Goal: Information Seeking & Learning: Learn about a topic

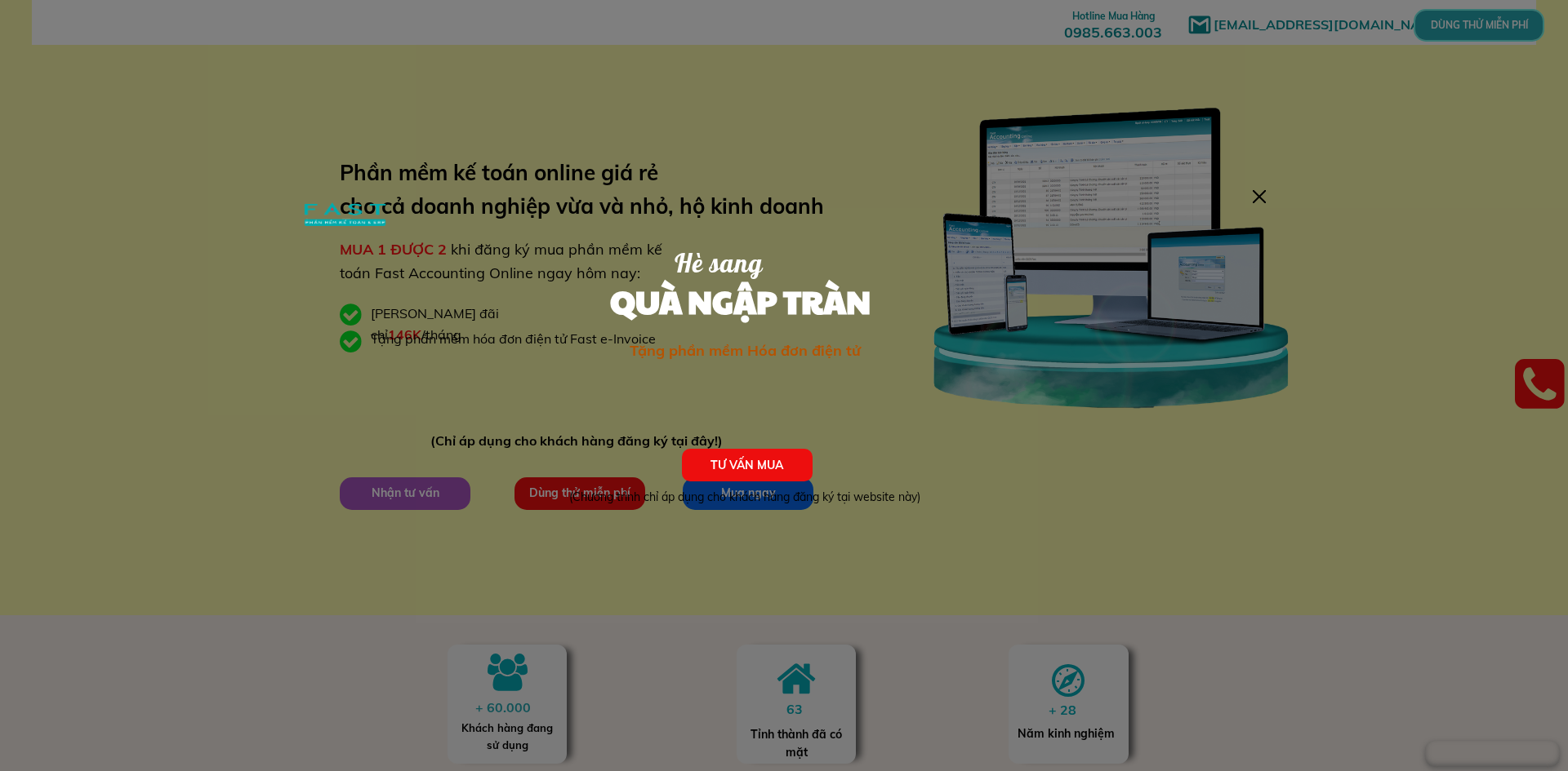
click at [1261, 199] on div at bounding box center [1259, 197] width 13 height 13
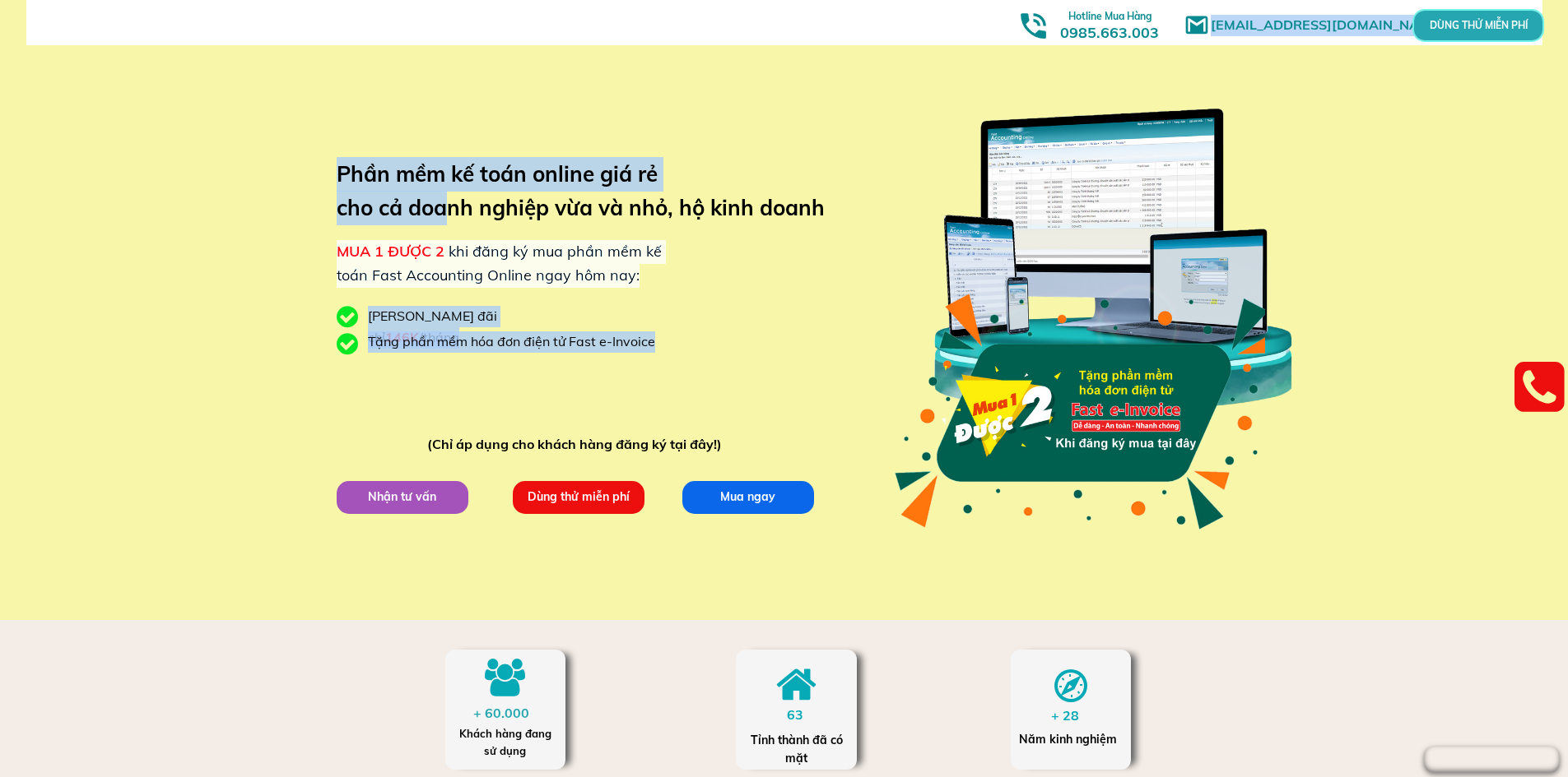
drag, startPoint x: 499, startPoint y: 214, endPoint x: 867, endPoint y: 210, distance: 368.0
click at [867, 210] on div "[EMAIL_ADDRESS][DOMAIN_NAME] MUA 1 ĐƯỢC 2 khi đăng ký mua phần mềm kế toán Fast…" at bounding box center [784, 310] width 791 height 620
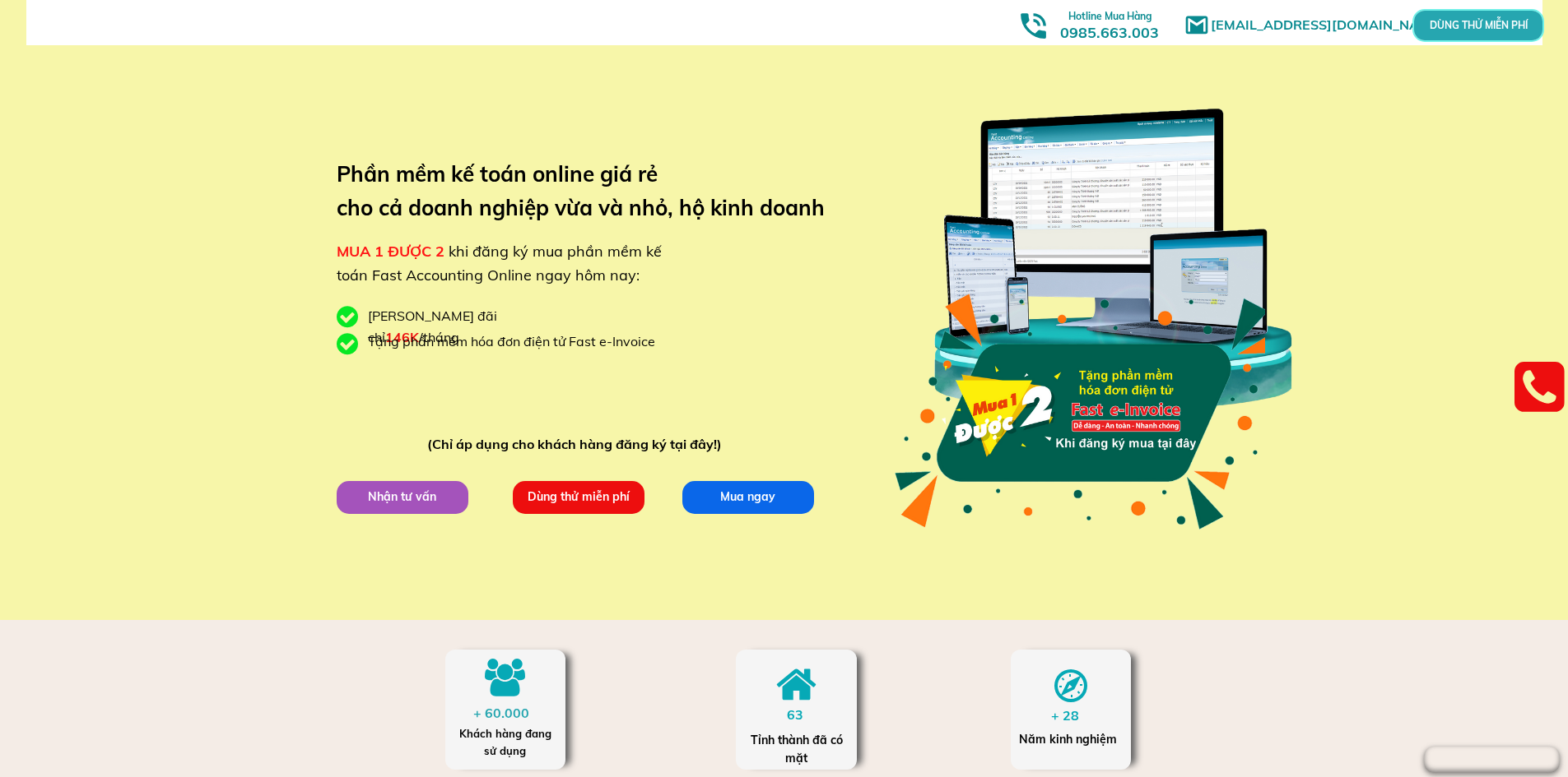
click at [732, 197] on h3 "Phần mềm kế toán online giá rẻ cho cả doanh nghiệp vừa và nhỏ, hộ kinh doanh" at bounding box center [593, 191] width 513 height 68
drag, startPoint x: 562, startPoint y: 252, endPoint x: 640, endPoint y: 256, distance: 78.1
click at [640, 256] on span "khi đăng ký mua phần mềm kế toán Fast Accounting Online ngay hôm nay:" at bounding box center [499, 263] width 325 height 43
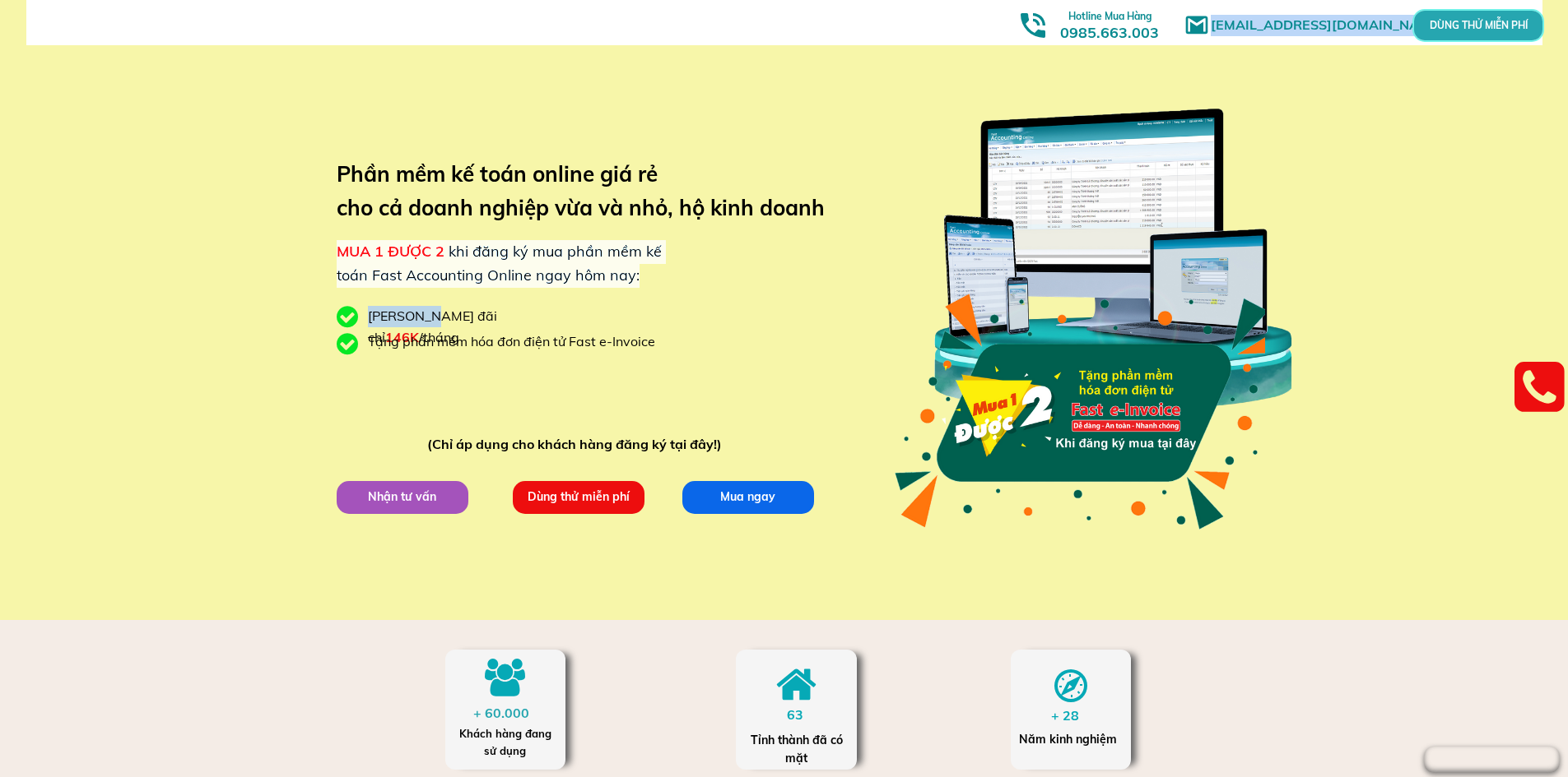
drag, startPoint x: 432, startPoint y: 312, endPoint x: 593, endPoint y: 309, distance: 161.0
click at [593, 309] on div "[EMAIL_ADDRESS][DOMAIN_NAME] MUA 1 ĐƯỢC 2 khi đăng ký mua phần mềm kế toán Fast…" at bounding box center [784, 310] width 791 height 620
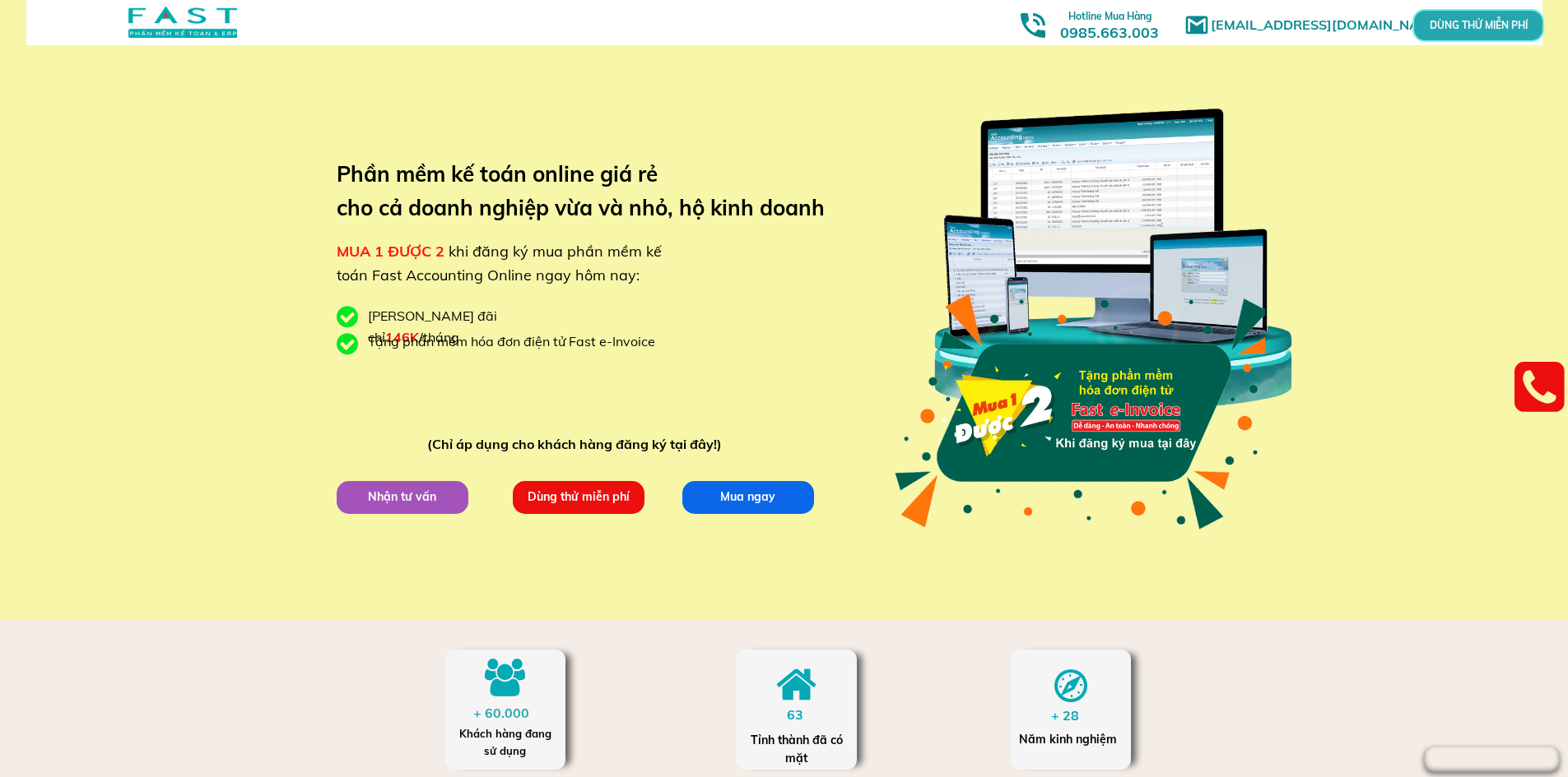
click at [1093, 184] on div at bounding box center [1112, 259] width 386 height 383
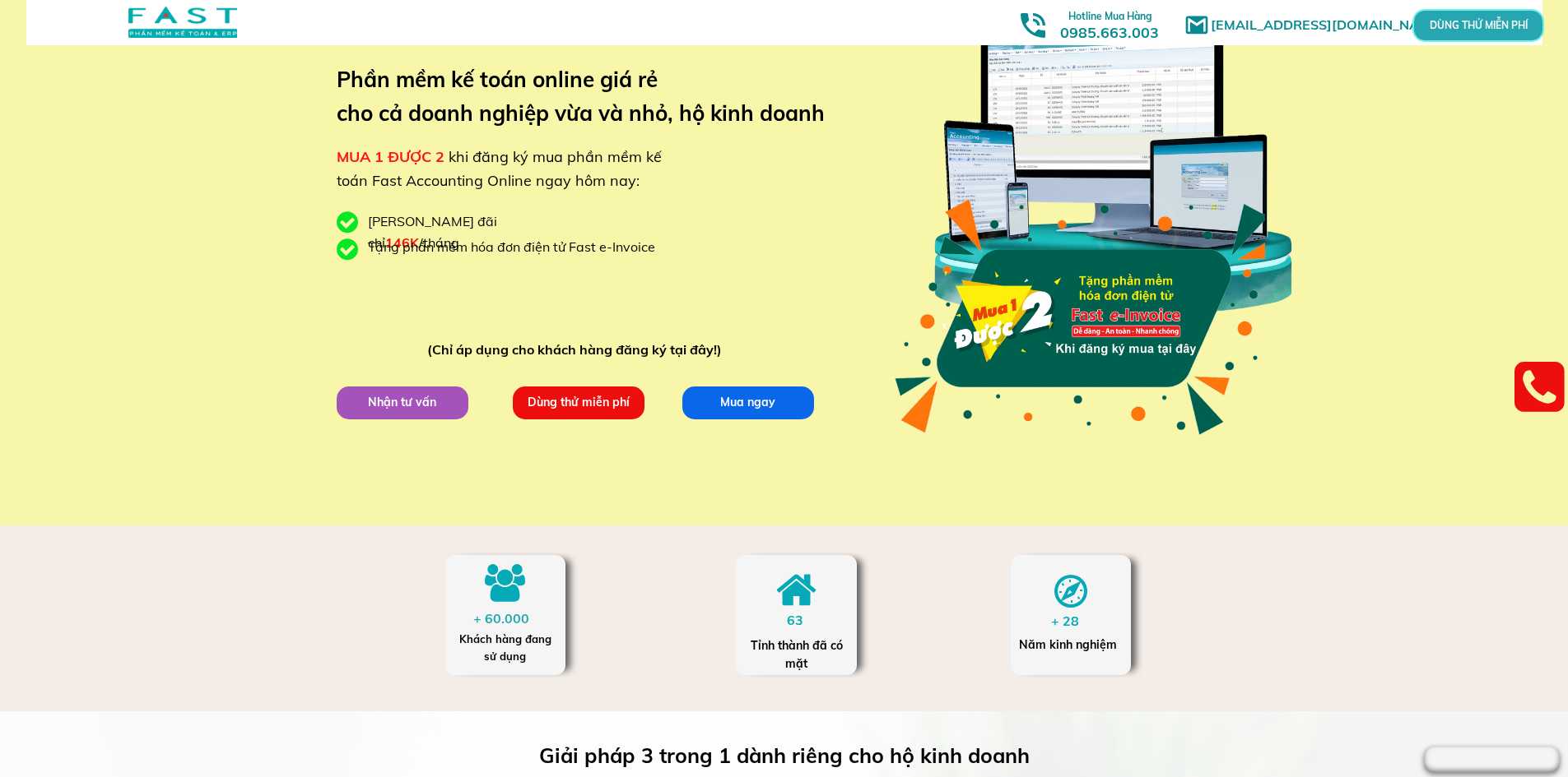
scroll to position [247, 0]
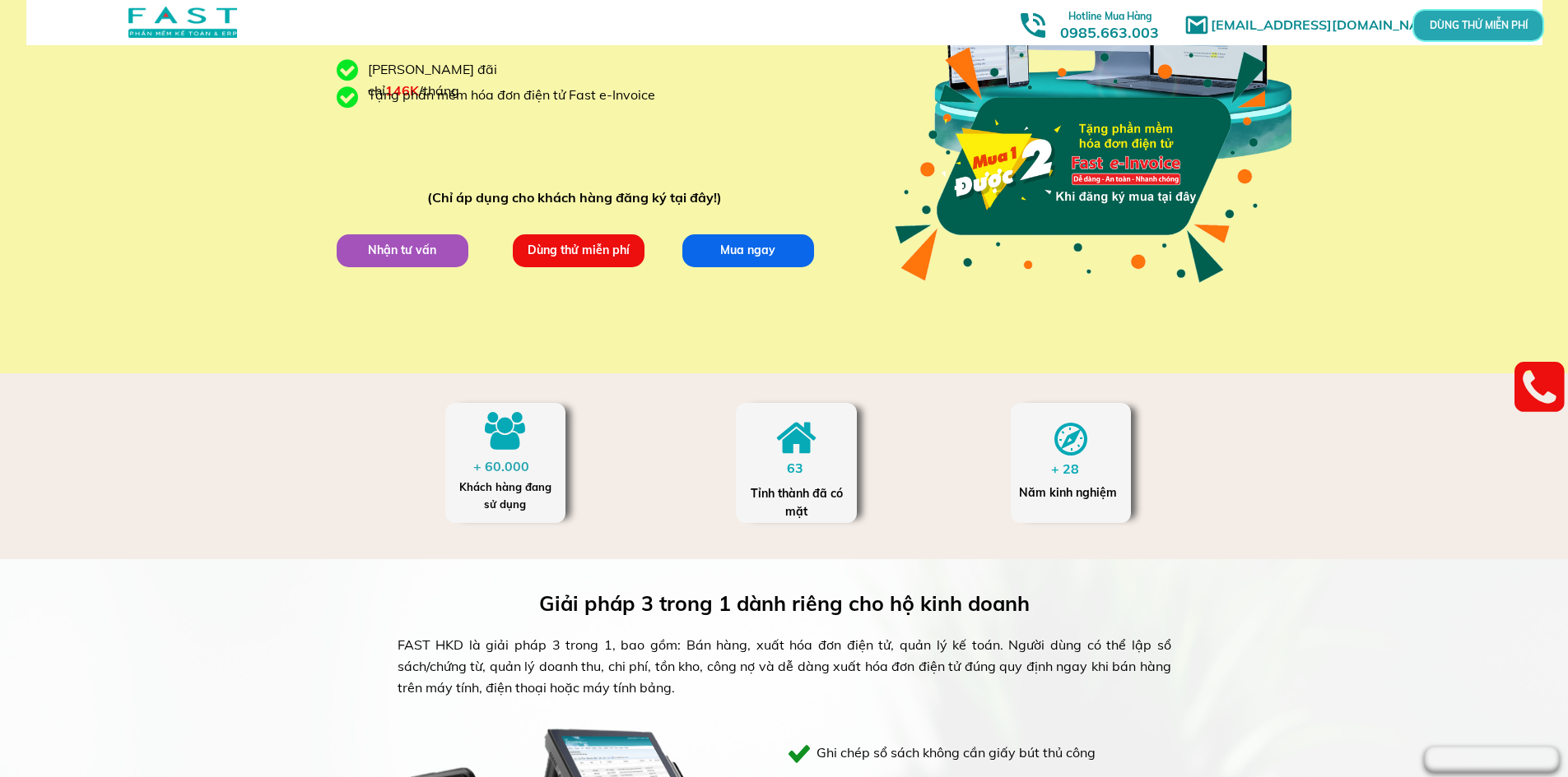
click at [503, 464] on div "+ 60.000" at bounding box center [505, 467] width 64 height 22
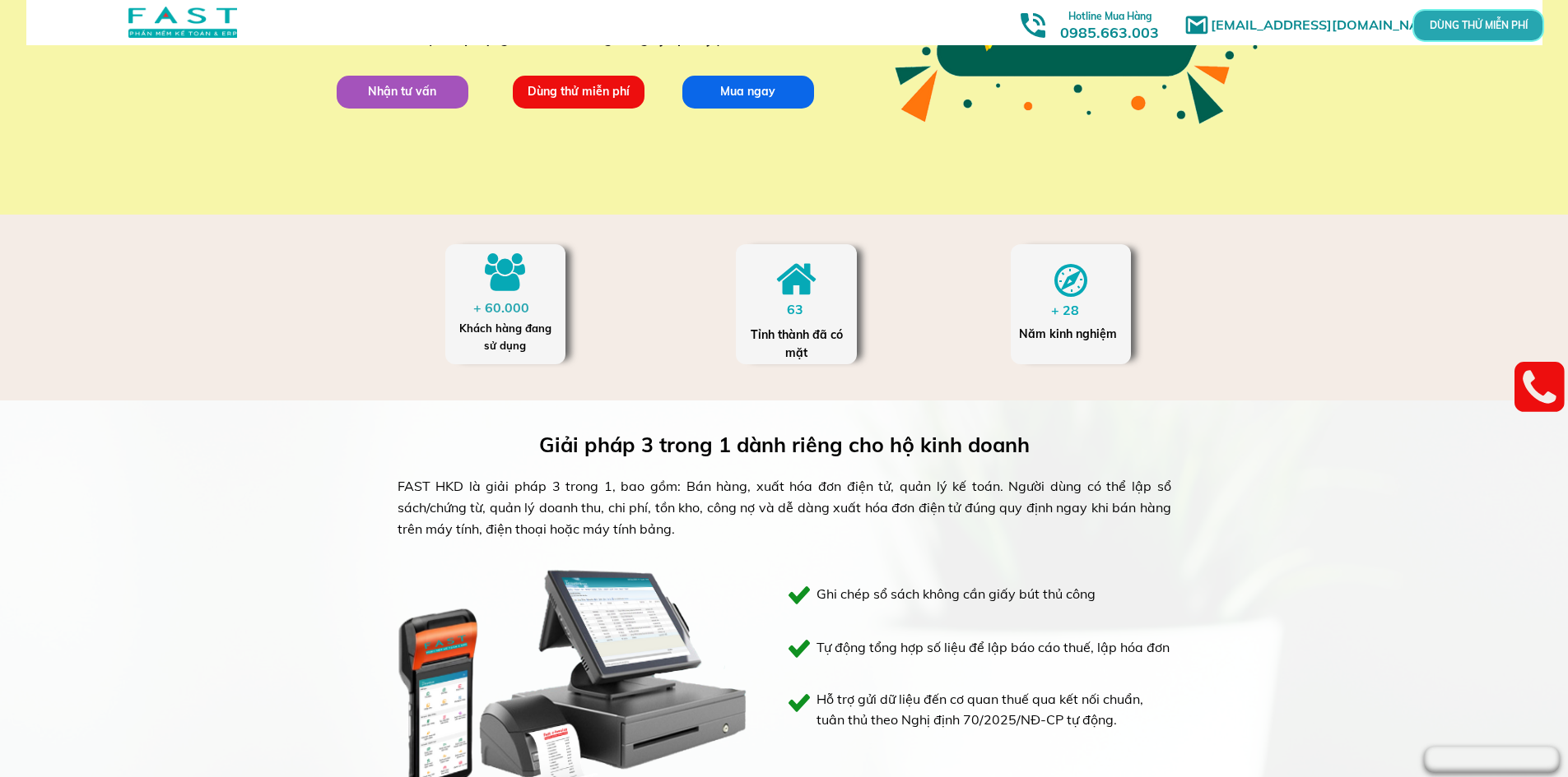
scroll to position [658, 0]
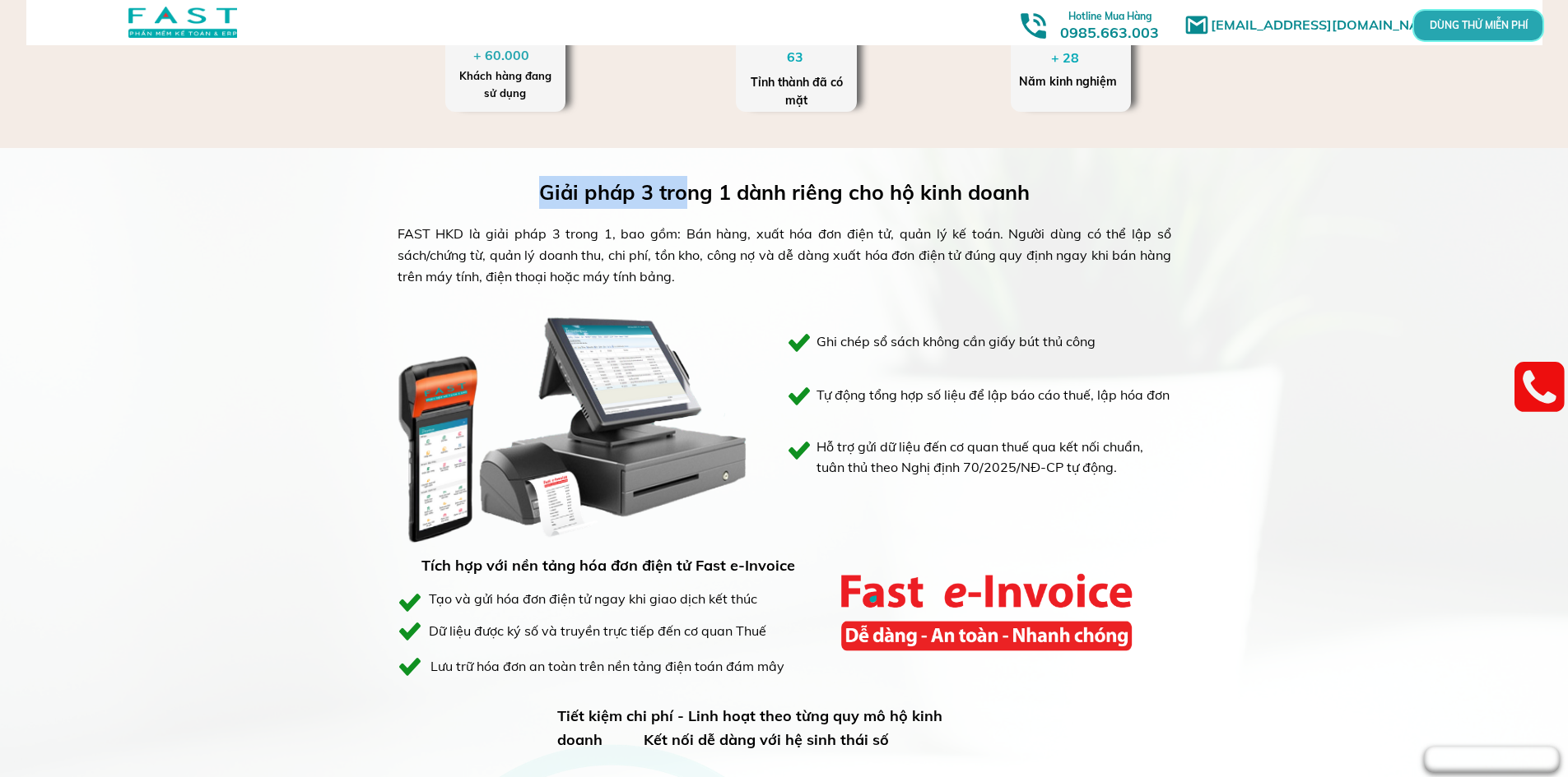
drag, startPoint x: 861, startPoint y: 208, endPoint x: 1019, endPoint y: 246, distance: 162.5
click at [1001, 229] on div "Giải pháp 3 trong 1 dành riêng cho hộ kinh doanh FAST HKD là giải pháp 3 trong …" at bounding box center [784, 639] width 791 height 982
click at [1047, 368] on div "Giải pháp 3 trong 1 dành riêng cho hộ kinh doanh FAST HKD là giải pháp 3 trong …" at bounding box center [784, 639] width 791 height 982
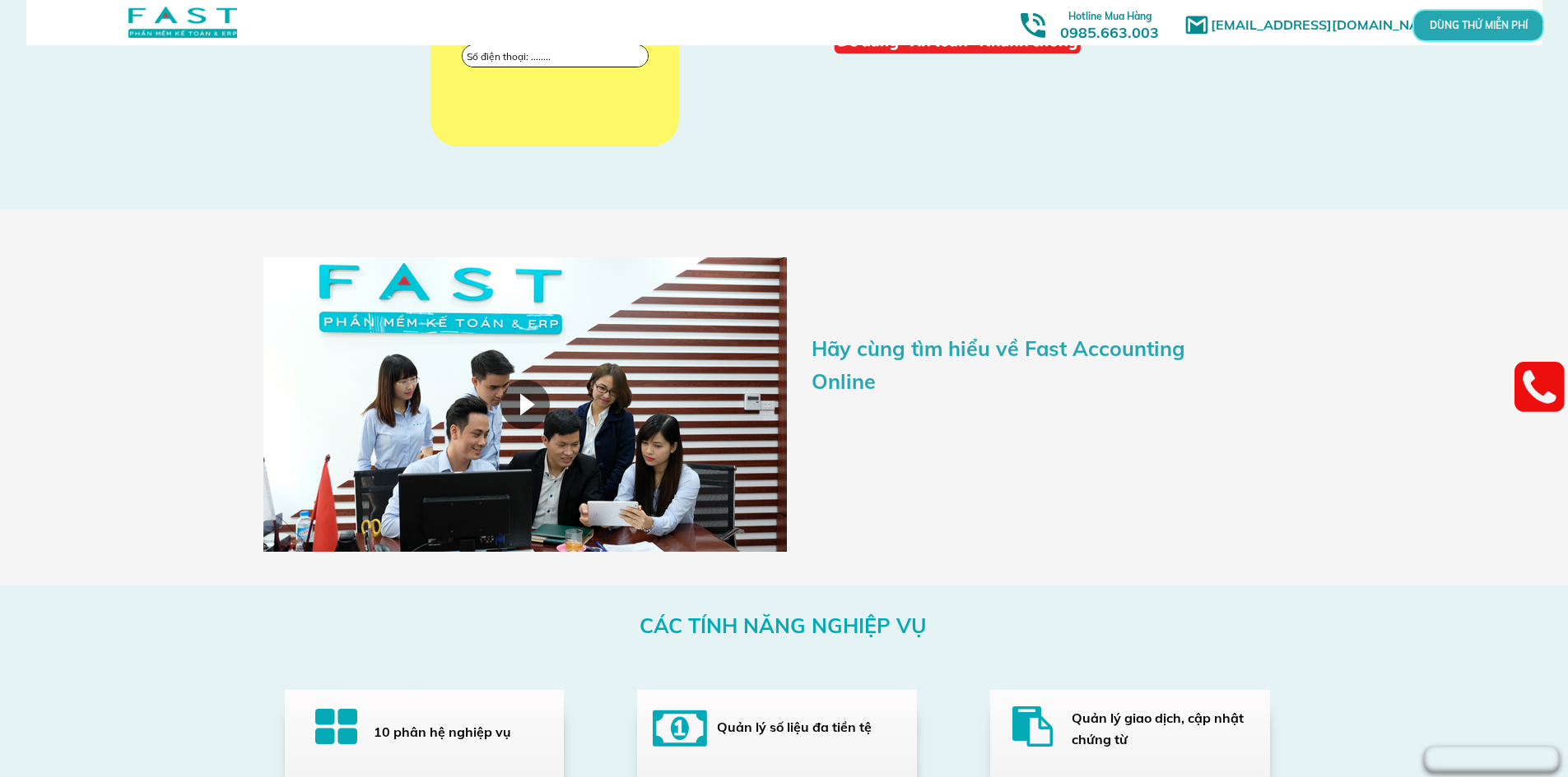
scroll to position [2550, 0]
